Goal: Task Accomplishment & Management: Manage account settings

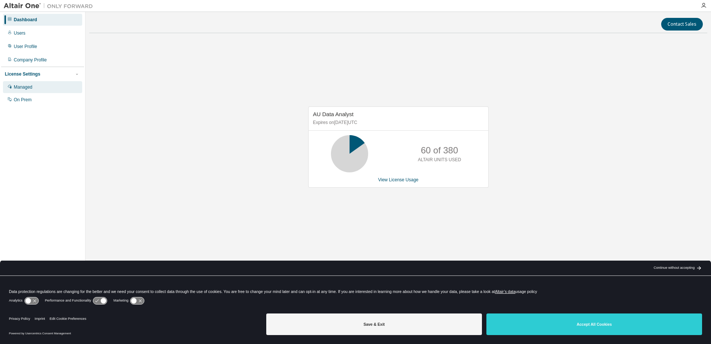
click at [25, 87] on div "Managed" at bounding box center [23, 87] width 19 height 6
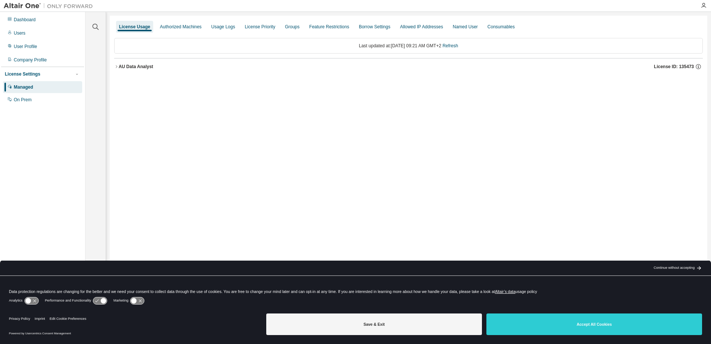
click at [117, 66] on icon "button" at bounding box center [116, 66] width 4 height 4
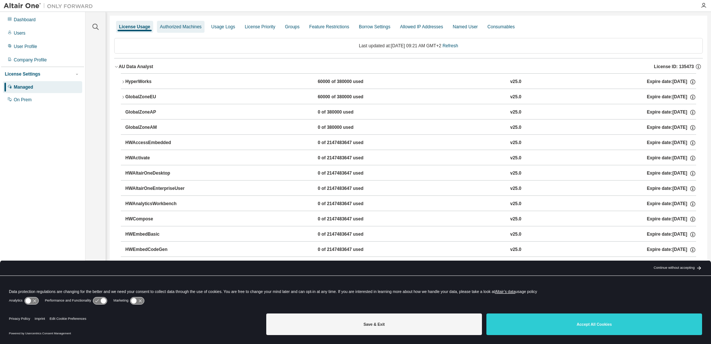
click at [183, 27] on div "Authorized Machines" at bounding box center [181, 27] width 42 height 6
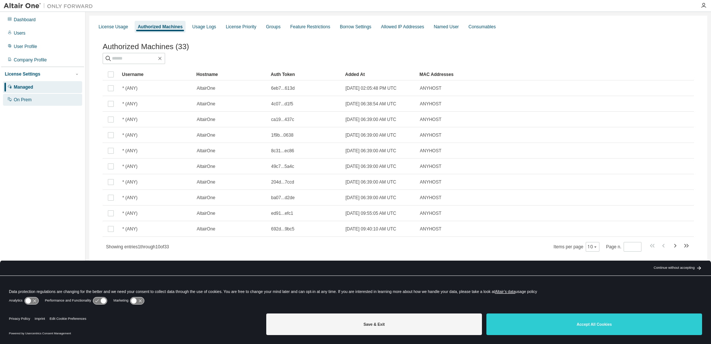
click at [19, 100] on div "On Prem" at bounding box center [23, 100] width 18 height 6
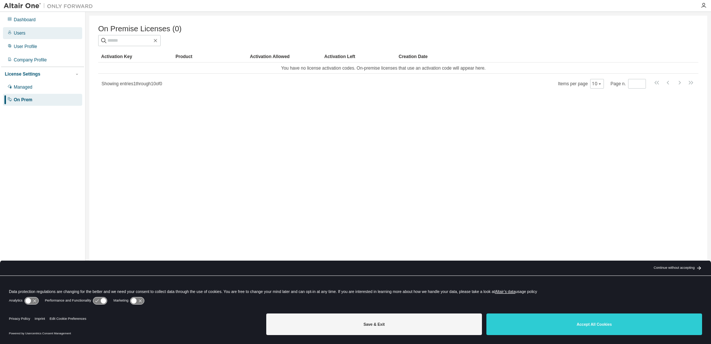
click at [23, 34] on div "Users" at bounding box center [20, 33] width 12 height 6
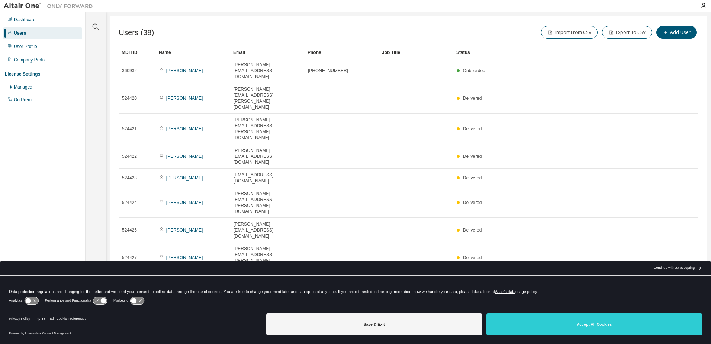
click at [241, 51] on div "Email" at bounding box center [267, 52] width 68 height 12
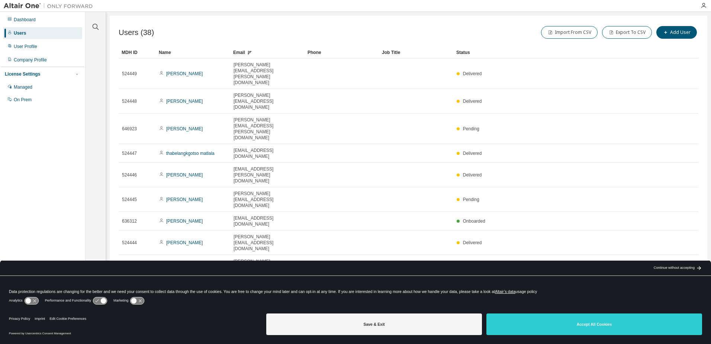
click at [682, 308] on icon "button" at bounding box center [679, 312] width 9 height 9
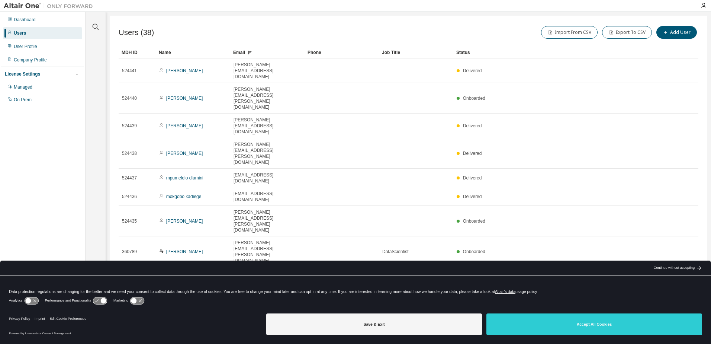
click at [682, 326] on icon "button" at bounding box center [679, 330] width 9 height 9
type input "*"
